Goal: Complete application form: Complete application form

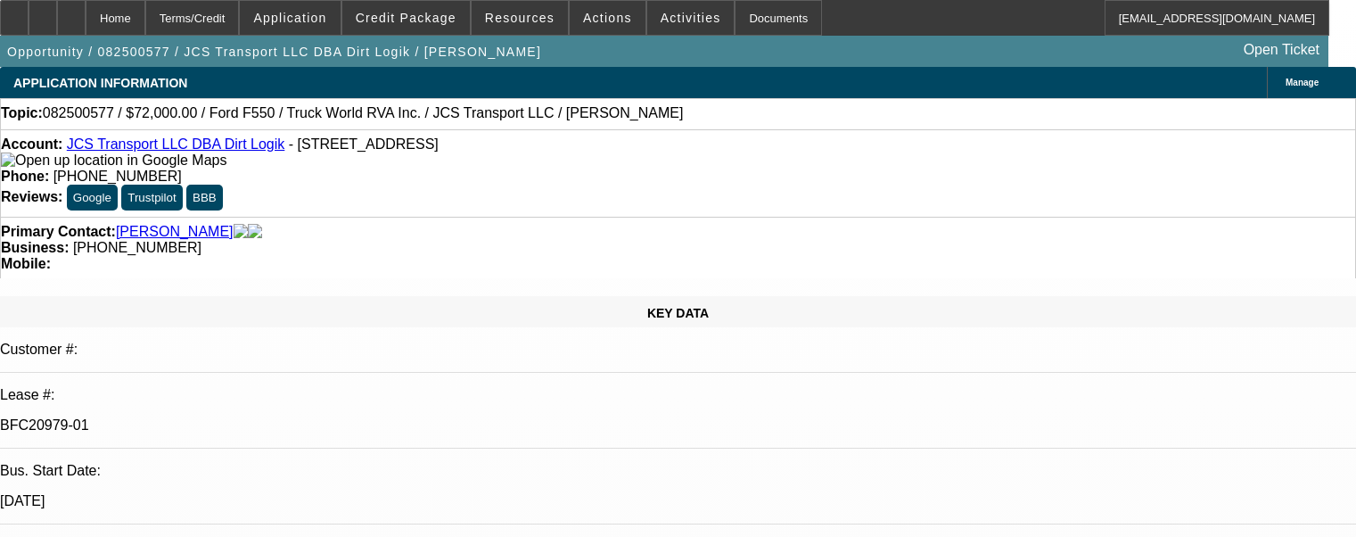
select select "0"
select select "6"
select select "0"
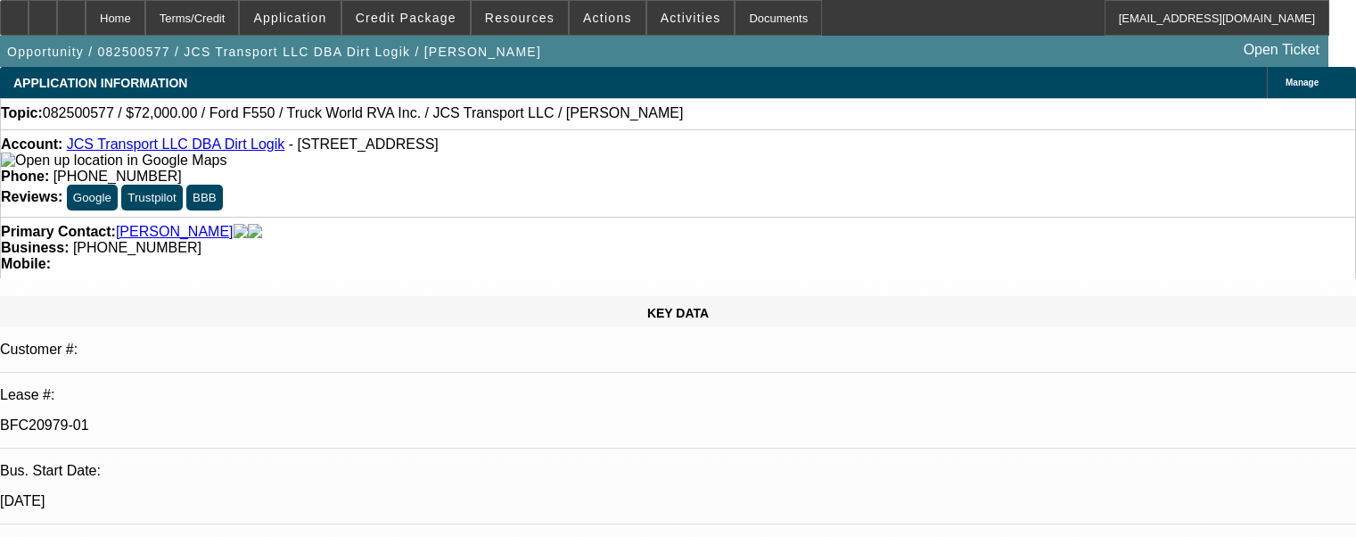
select select "0"
select select "6"
select select "0"
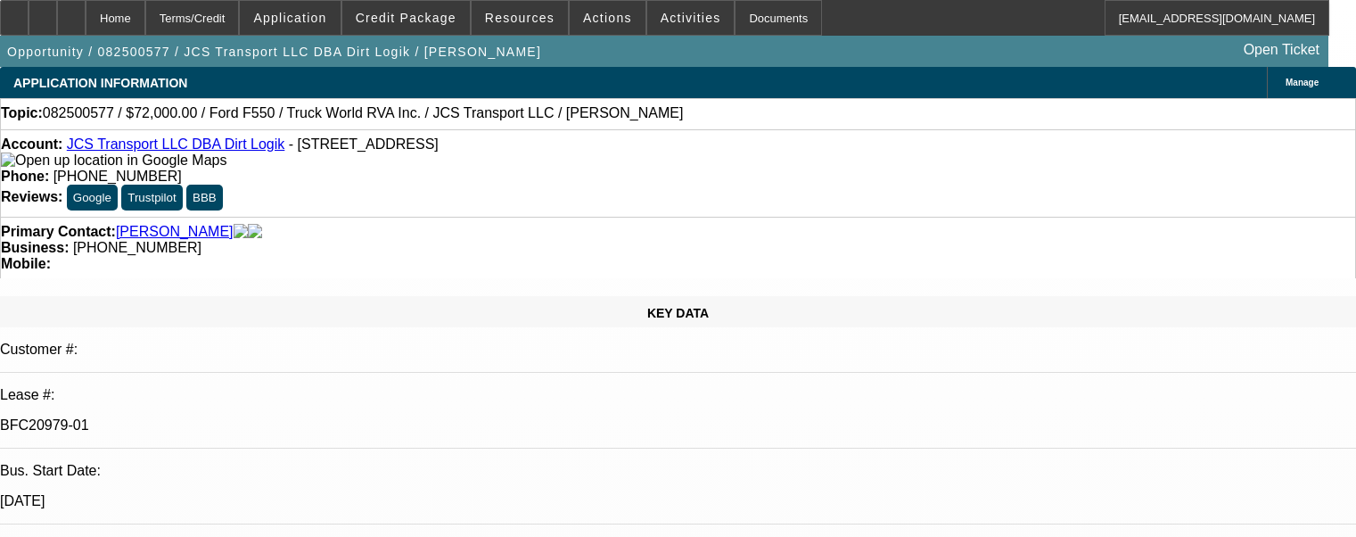
select select "0"
select select "6"
select select "0"
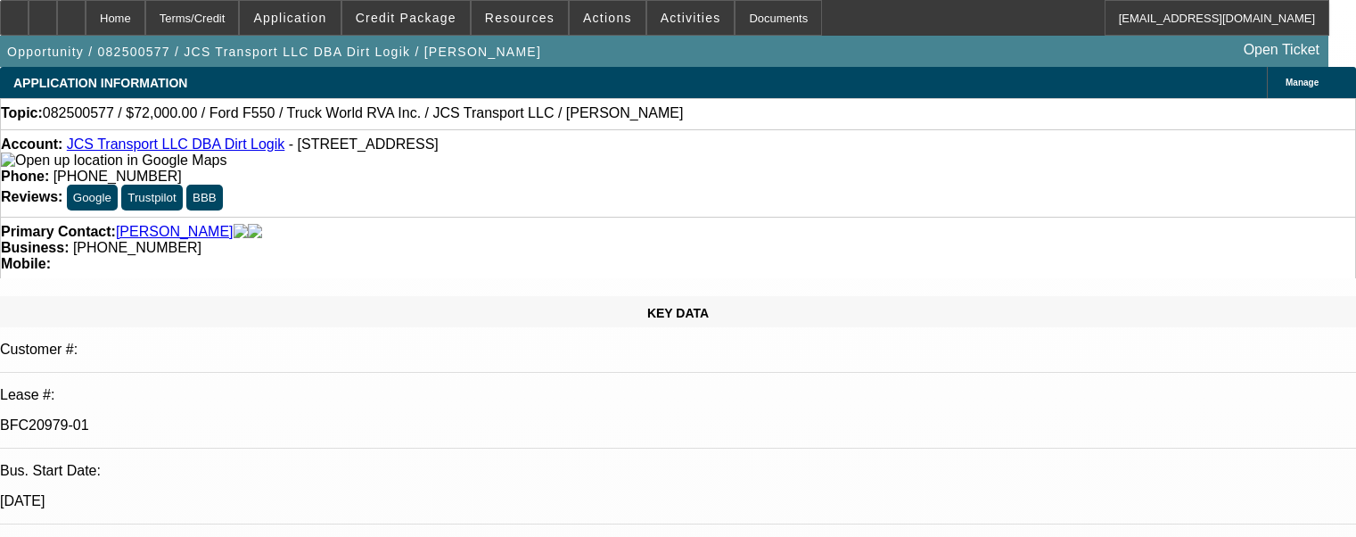
select select "6"
